Goal: Task Accomplishment & Management: Manage account settings

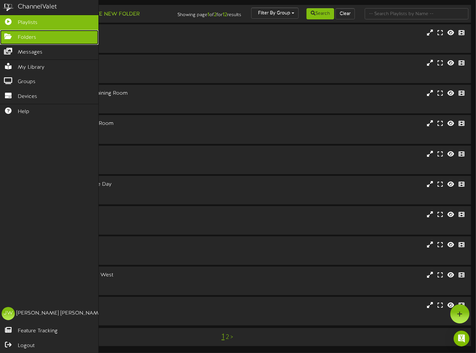
click at [9, 37] on icon at bounding box center [8, 35] width 16 height 5
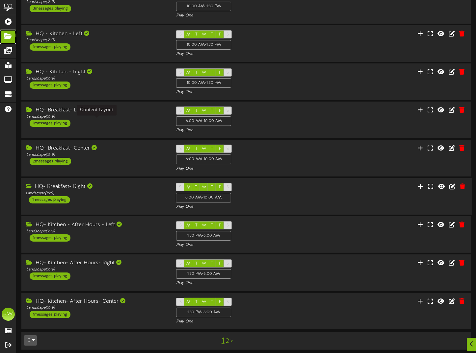
scroll to position [88, 0]
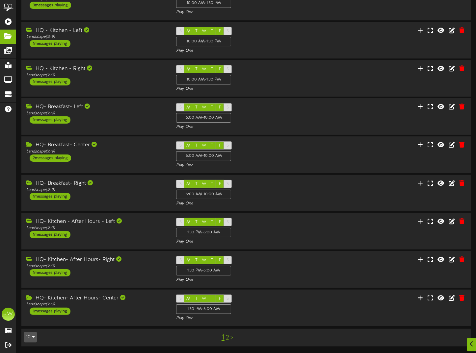
click at [227, 337] on link "2" at bounding box center [227, 338] width 3 height 7
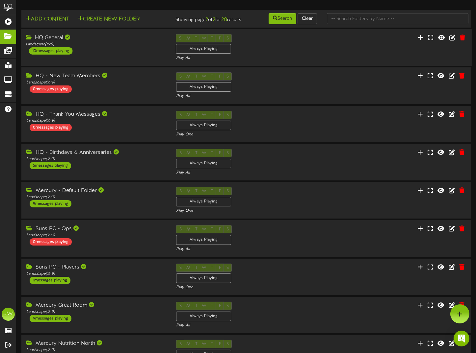
click at [52, 42] on div "HQ General" at bounding box center [96, 38] width 141 height 8
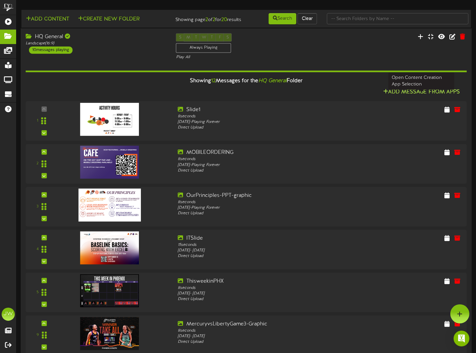
click at [411, 96] on button "Add Message From Apps" at bounding box center [421, 92] width 81 height 8
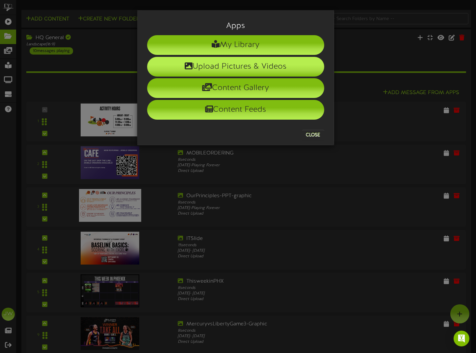
click at [215, 72] on li "Upload Pictures & Videos" at bounding box center [235, 67] width 177 height 20
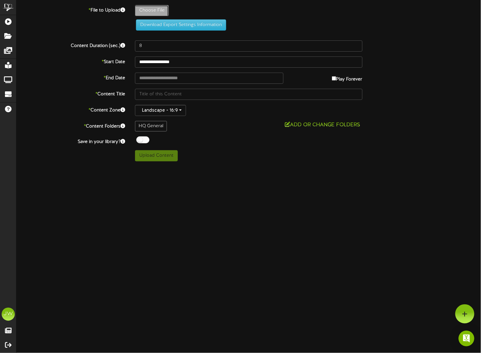
type input "**********"
type input "Cover"
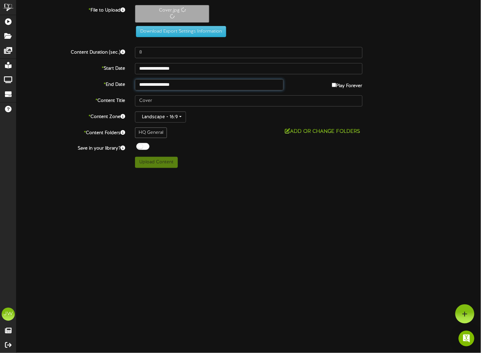
click at [160, 84] on input "**********" at bounding box center [209, 84] width 148 height 11
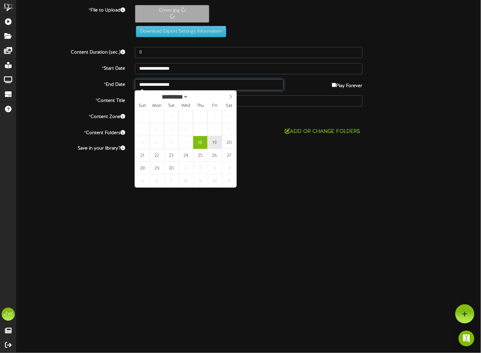
type input "**********"
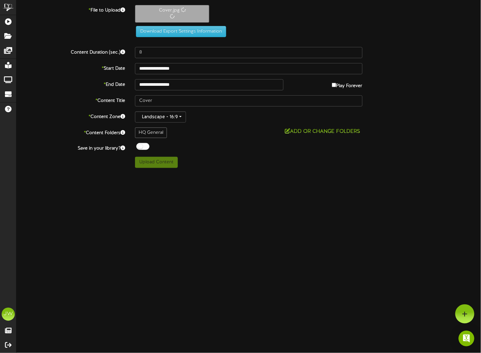
click at [237, 173] on html "ChannelValet Playlists Folders Messages My Library Groups Devices Help JW Janna…" at bounding box center [240, 86] width 481 height 173
click at [140, 148] on div at bounding box center [142, 146] width 13 height 7
click at [146, 163] on button "Upload Content" at bounding box center [156, 162] width 43 height 11
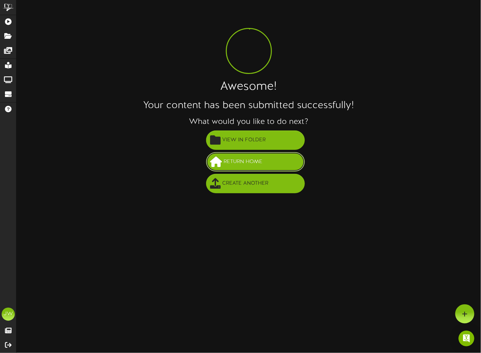
click at [234, 161] on span "Return Home" at bounding box center [243, 162] width 42 height 11
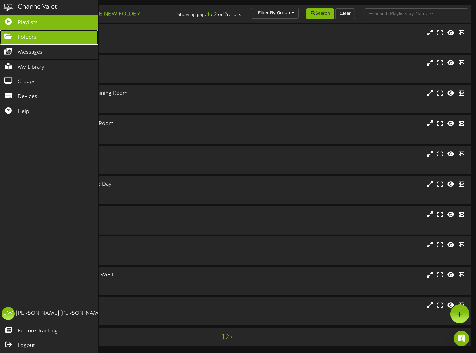
click at [4, 35] on icon at bounding box center [8, 35] width 16 height 5
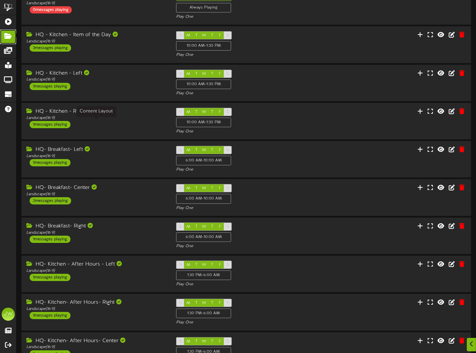
scroll to position [88, 0]
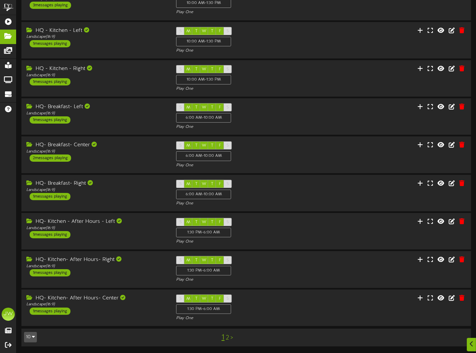
click at [228, 338] on link "2" at bounding box center [227, 338] width 3 height 7
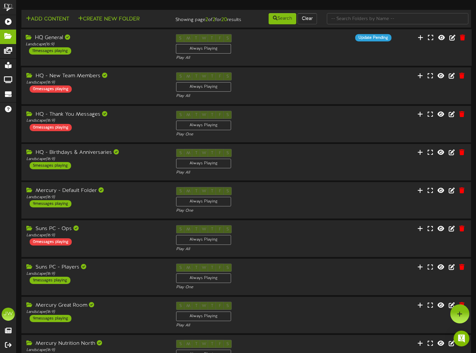
click at [57, 42] on div "HQ General" at bounding box center [96, 38] width 141 height 8
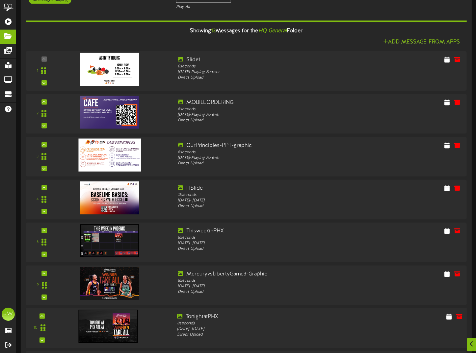
scroll to position [197, 0]
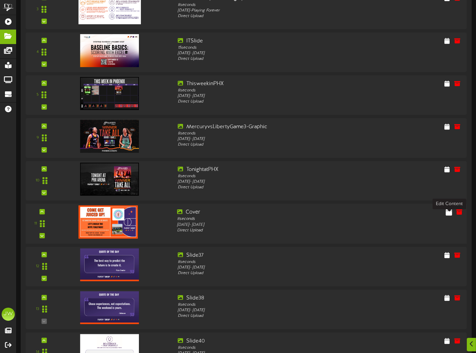
click at [448, 216] on icon at bounding box center [449, 212] width 6 height 7
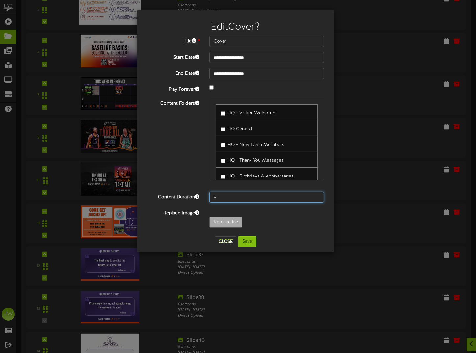
click at [317, 195] on input "9" at bounding box center [266, 197] width 115 height 11
click at [317, 194] on input "10" at bounding box center [266, 197] width 115 height 11
click at [317, 194] on input "11" at bounding box center [266, 197] width 115 height 11
type input "12"
click at [317, 194] on input "12" at bounding box center [266, 197] width 115 height 11
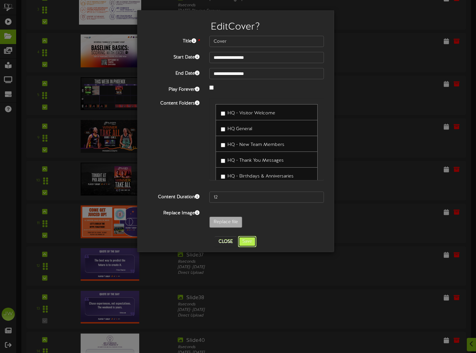
click at [244, 243] on button "Save" at bounding box center [247, 241] width 18 height 11
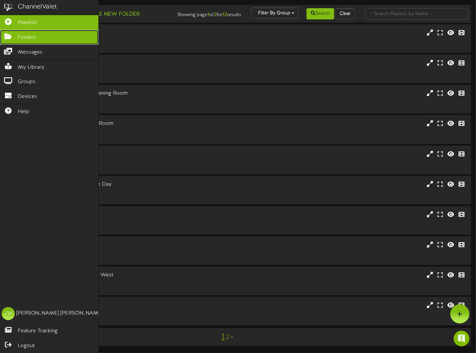
click at [13, 38] on link "Folders" at bounding box center [49, 37] width 98 height 15
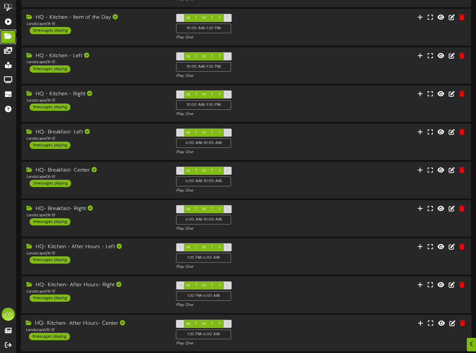
scroll to position [88, 0]
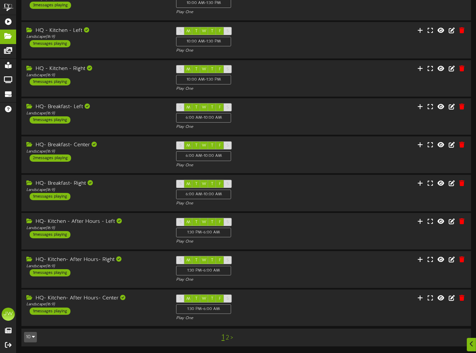
click at [227, 339] on link "2" at bounding box center [227, 338] width 3 height 7
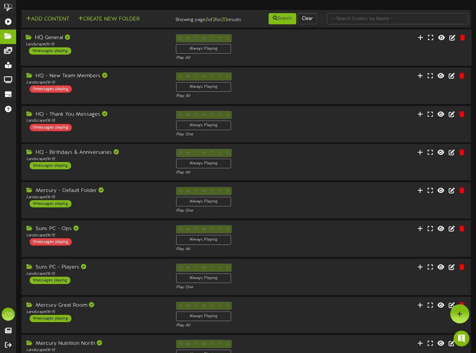
click at [44, 40] on div "HQ General" at bounding box center [96, 38] width 141 height 8
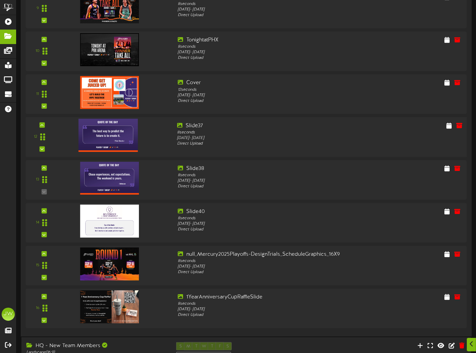
scroll to position [362, 0]
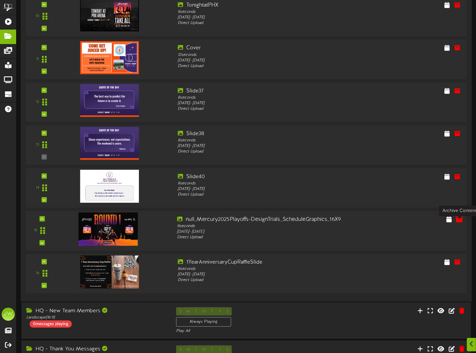
click at [460, 222] on icon at bounding box center [458, 219] width 7 height 7
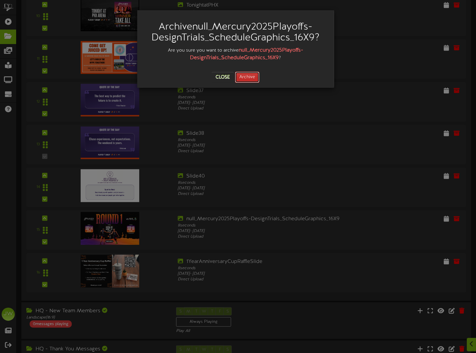
click at [247, 78] on button "Archive" at bounding box center [247, 77] width 24 height 11
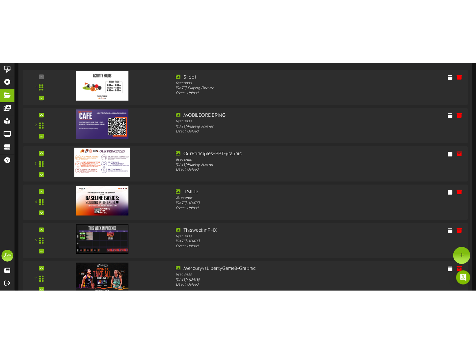
scroll to position [99, 0]
